Goal: Navigation & Orientation: Find specific page/section

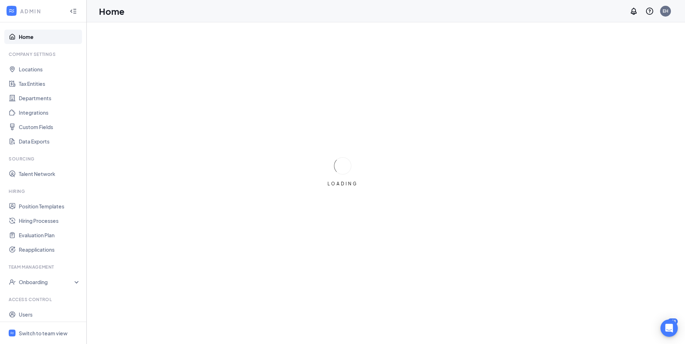
scroll to position [17, 0]
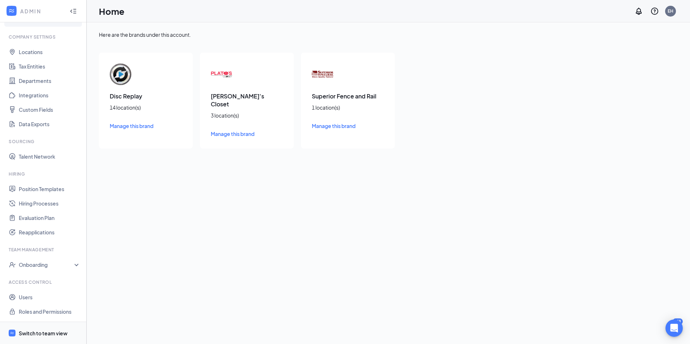
click at [43, 333] on div "Switch to team view" at bounding box center [43, 333] width 49 height 7
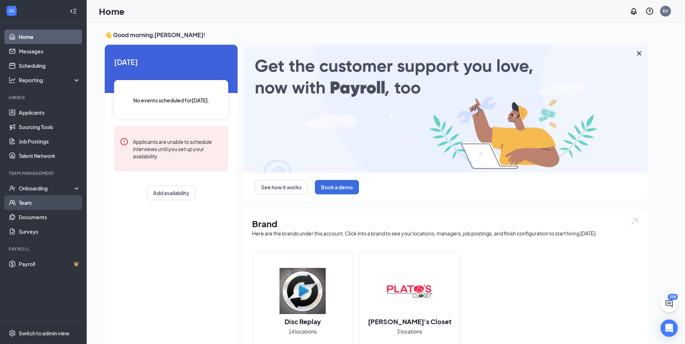
click at [30, 204] on link "Team" at bounding box center [50, 203] width 62 height 14
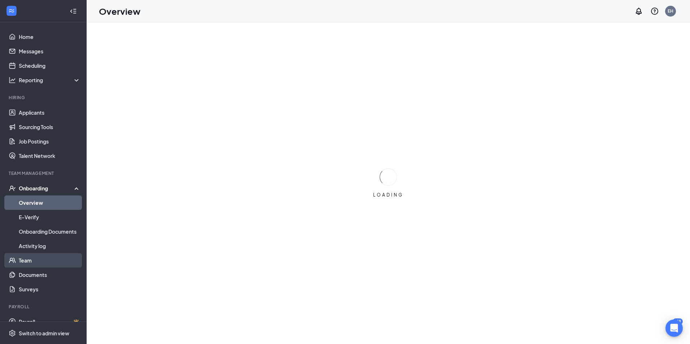
click at [35, 258] on link "Team" at bounding box center [50, 260] width 62 height 14
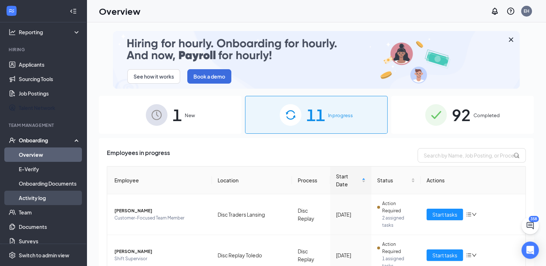
scroll to position [88, 0]
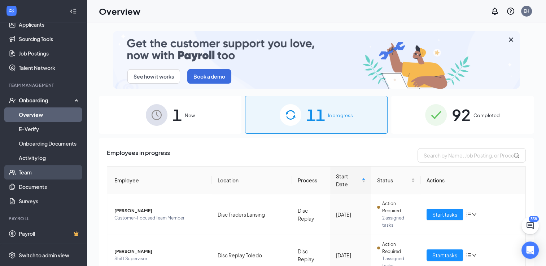
click at [34, 177] on link "Team" at bounding box center [50, 172] width 62 height 14
